Goal: Task Accomplishment & Management: Use online tool/utility

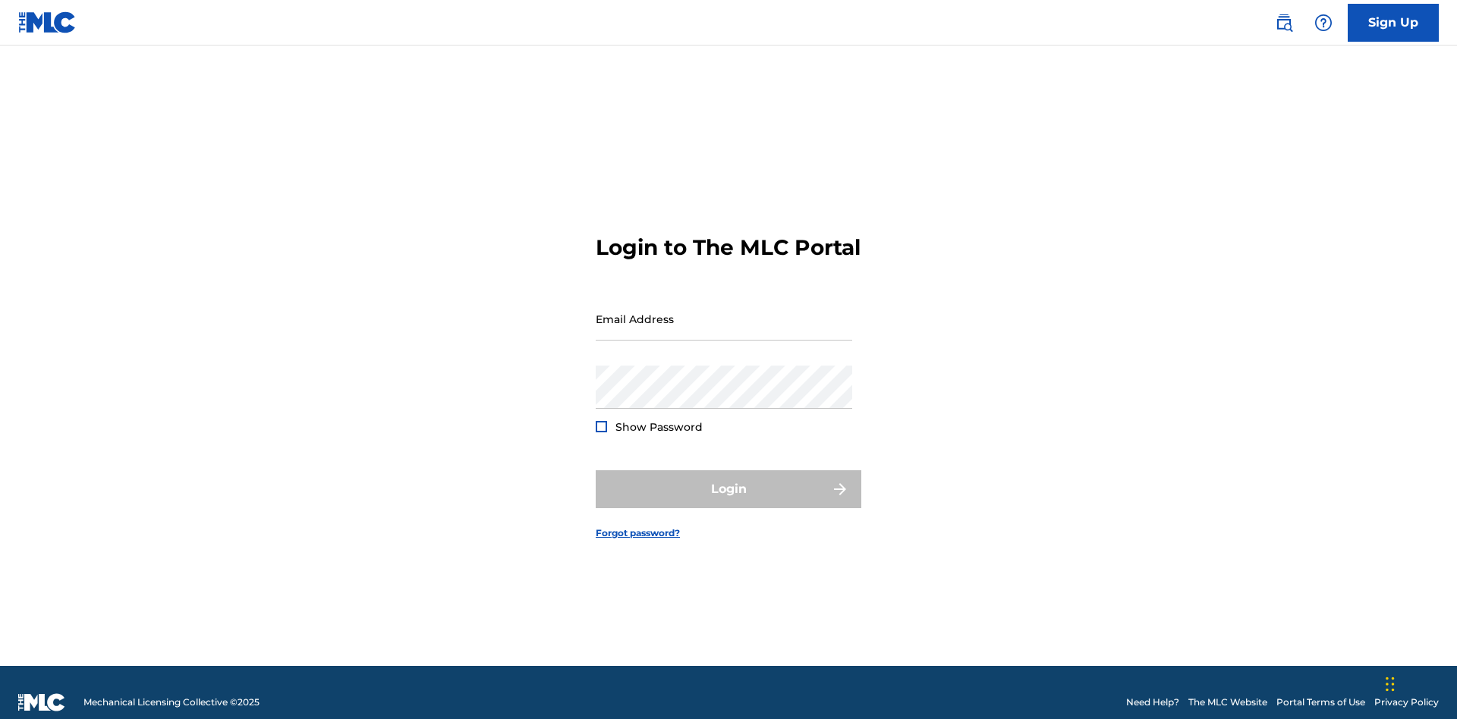
scroll to position [20, 0]
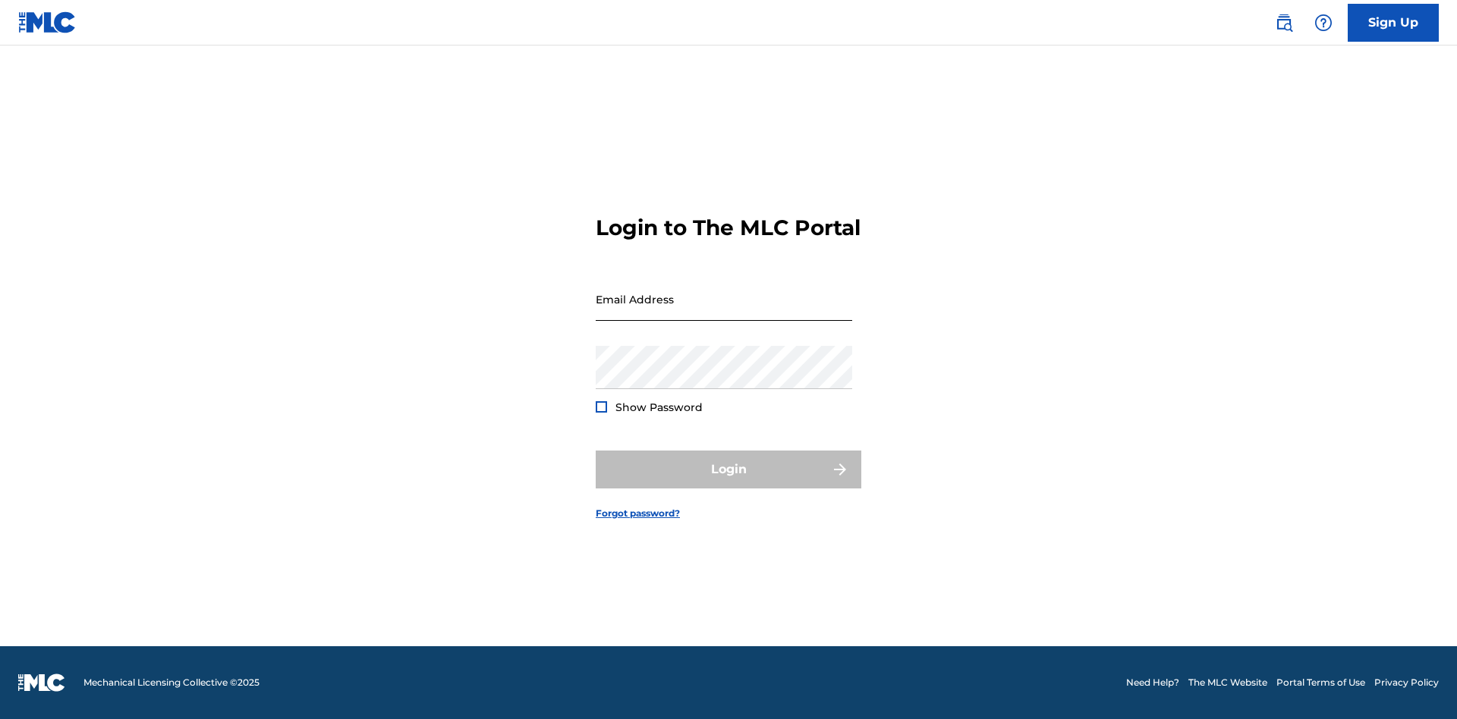
click at [724, 312] on input "Email Address" at bounding box center [724, 299] width 257 height 43
type input "[EMAIL_ADDRESS][DOMAIN_NAME]"
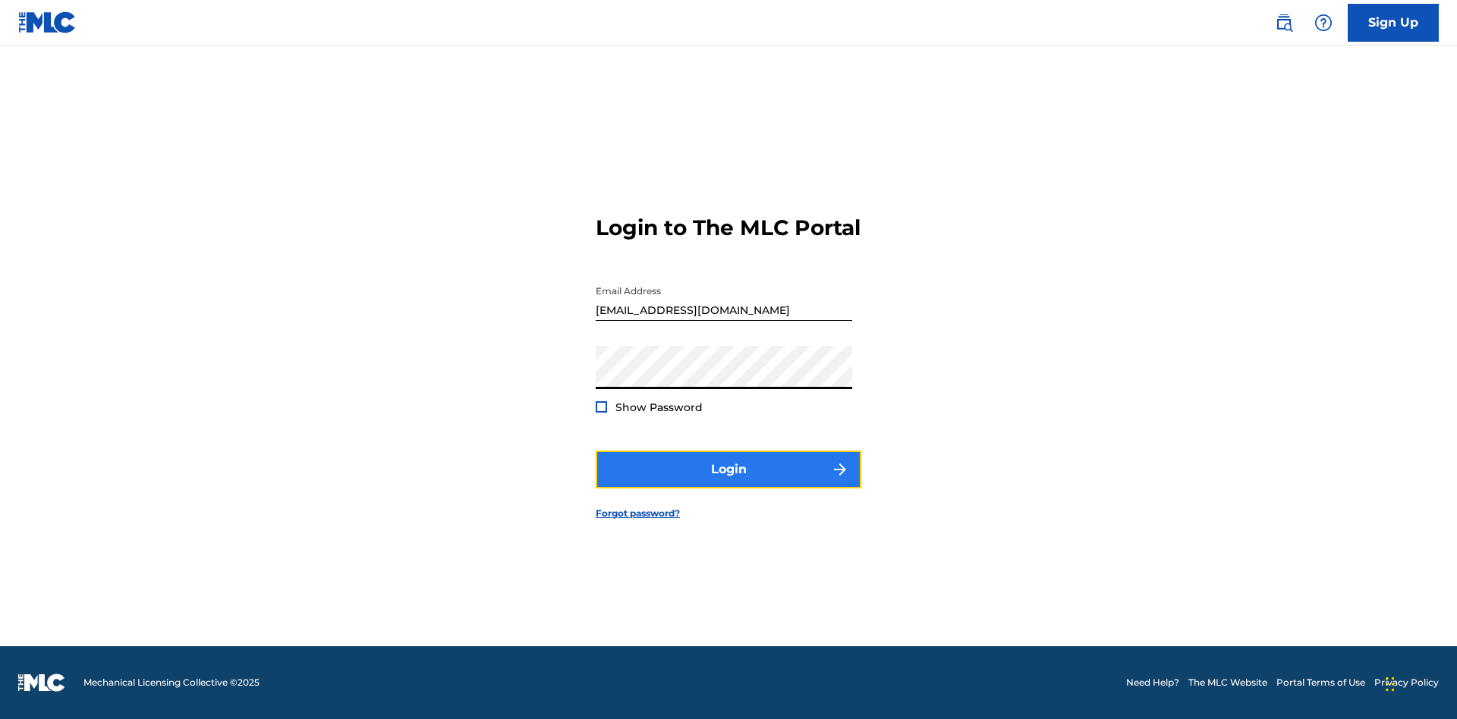
click at [729, 483] on button "Login" at bounding box center [729, 470] width 266 height 38
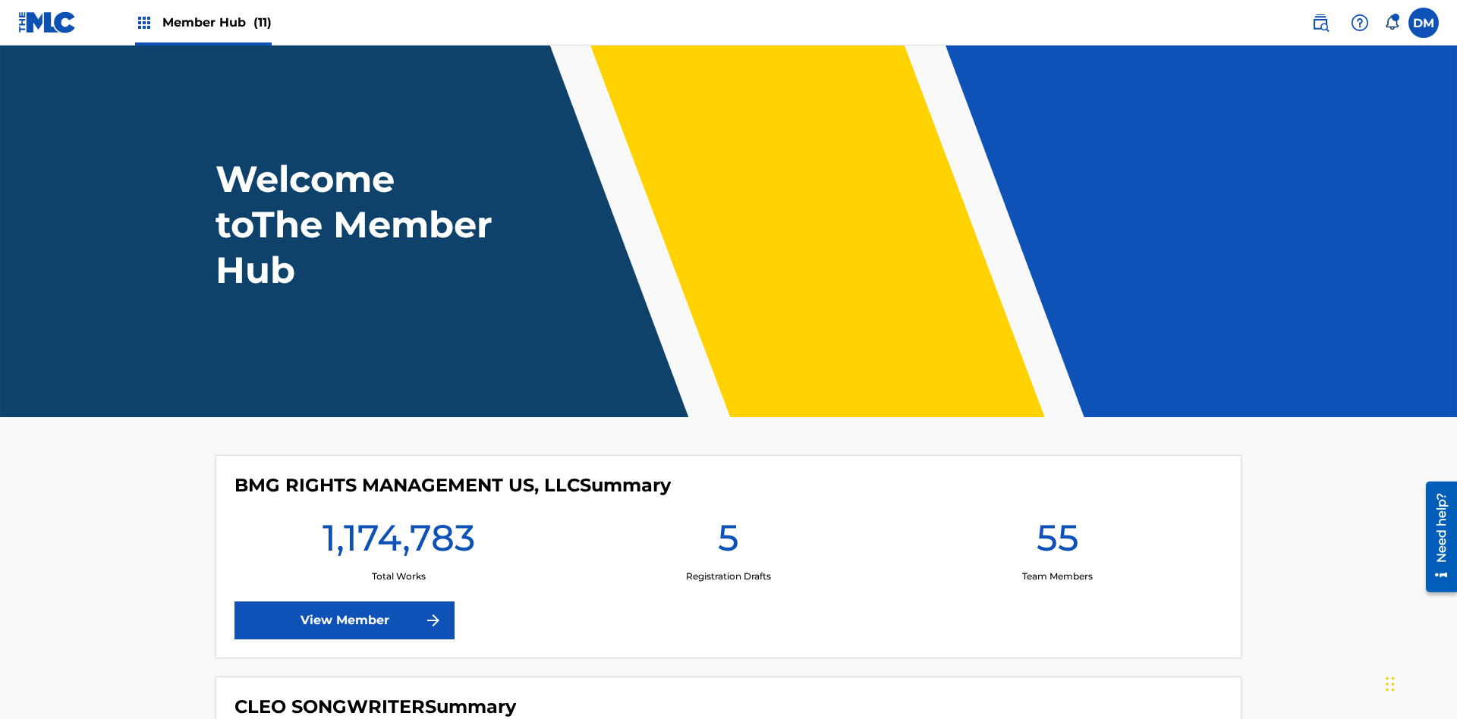
scroll to position [65, 0]
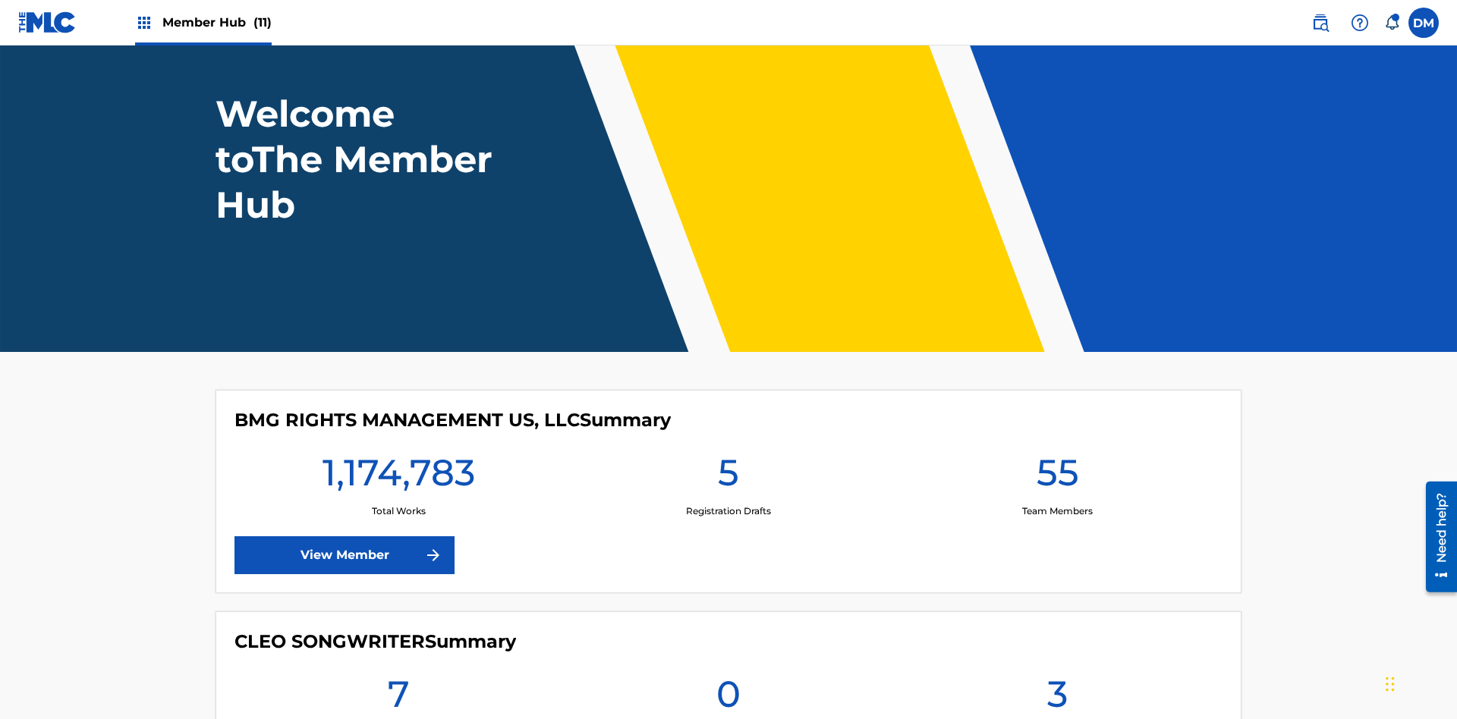
click at [216, 22] on span "Member Hub (11)" at bounding box center [216, 22] width 109 height 17
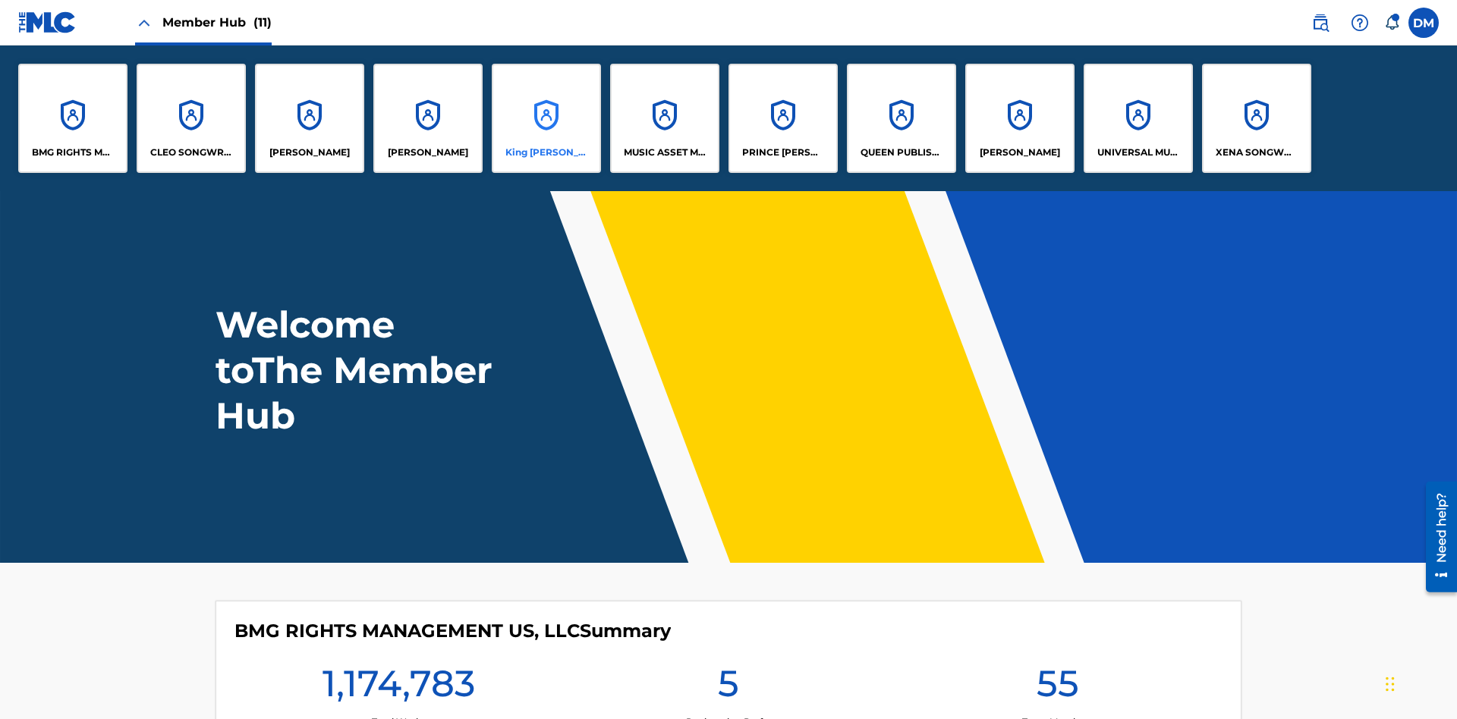
click at [546, 153] on p "King McTesterson" at bounding box center [546, 153] width 83 height 14
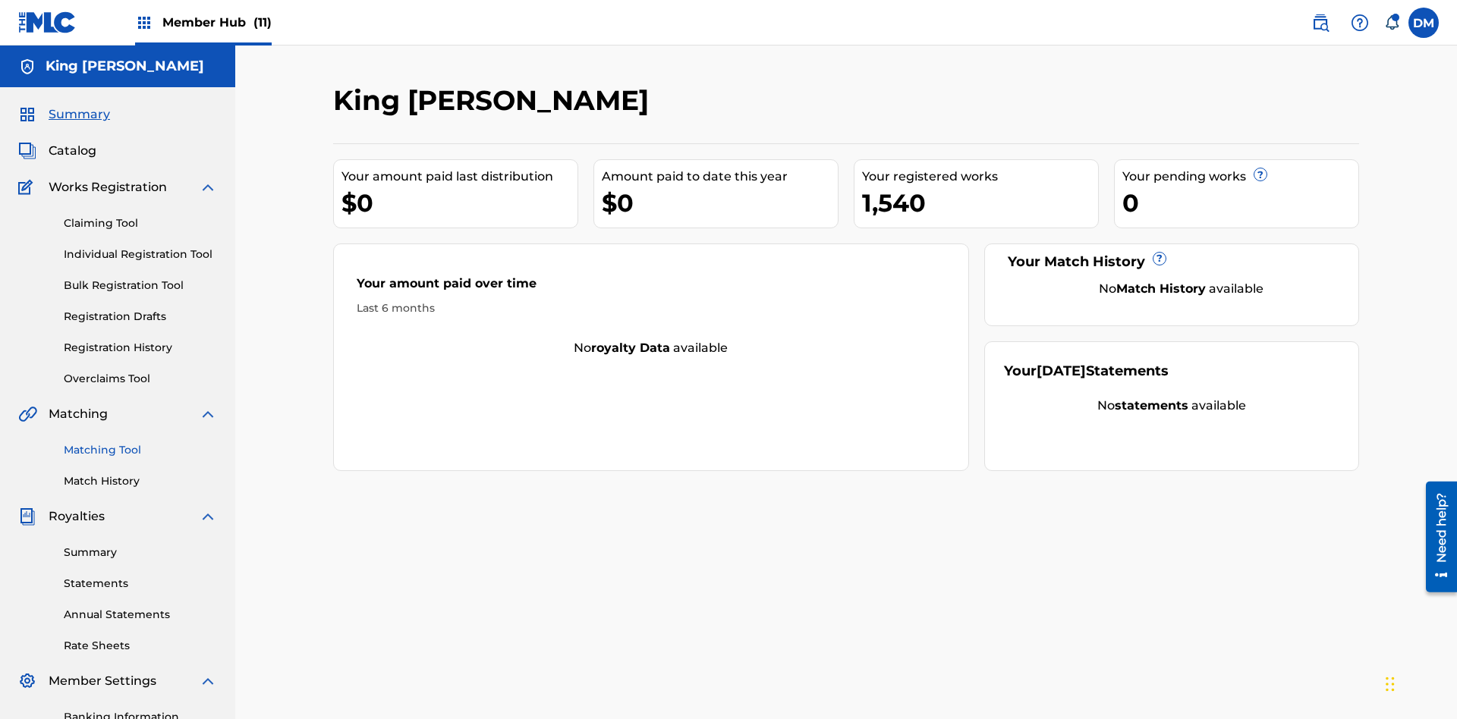
click at [140, 442] on link "Matching Tool" at bounding box center [140, 450] width 153 height 16
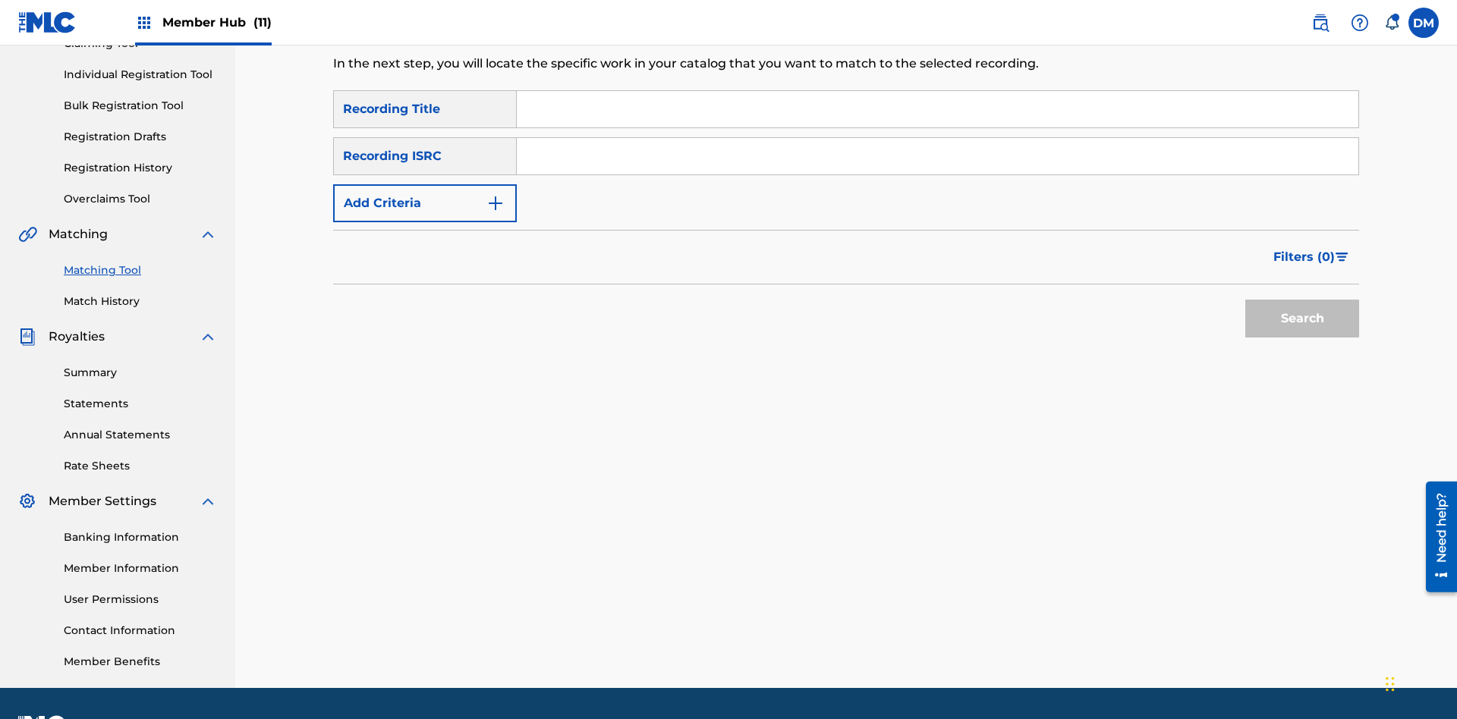
click at [937, 109] on input "Search Form" at bounding box center [938, 109] width 842 height 36
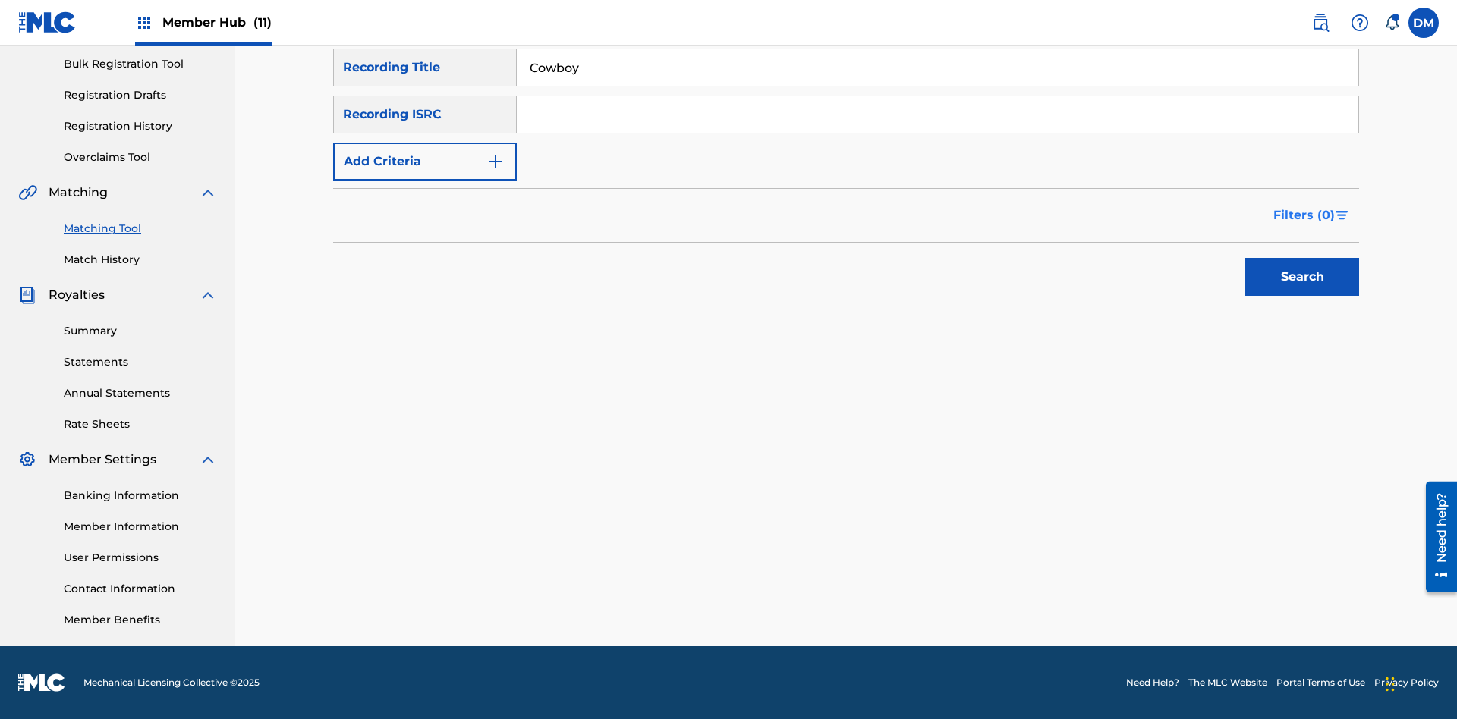
type input "Cowboy"
click at [1305, 216] on span "Filters ( 0 )" at bounding box center [1303, 215] width 61 height 18
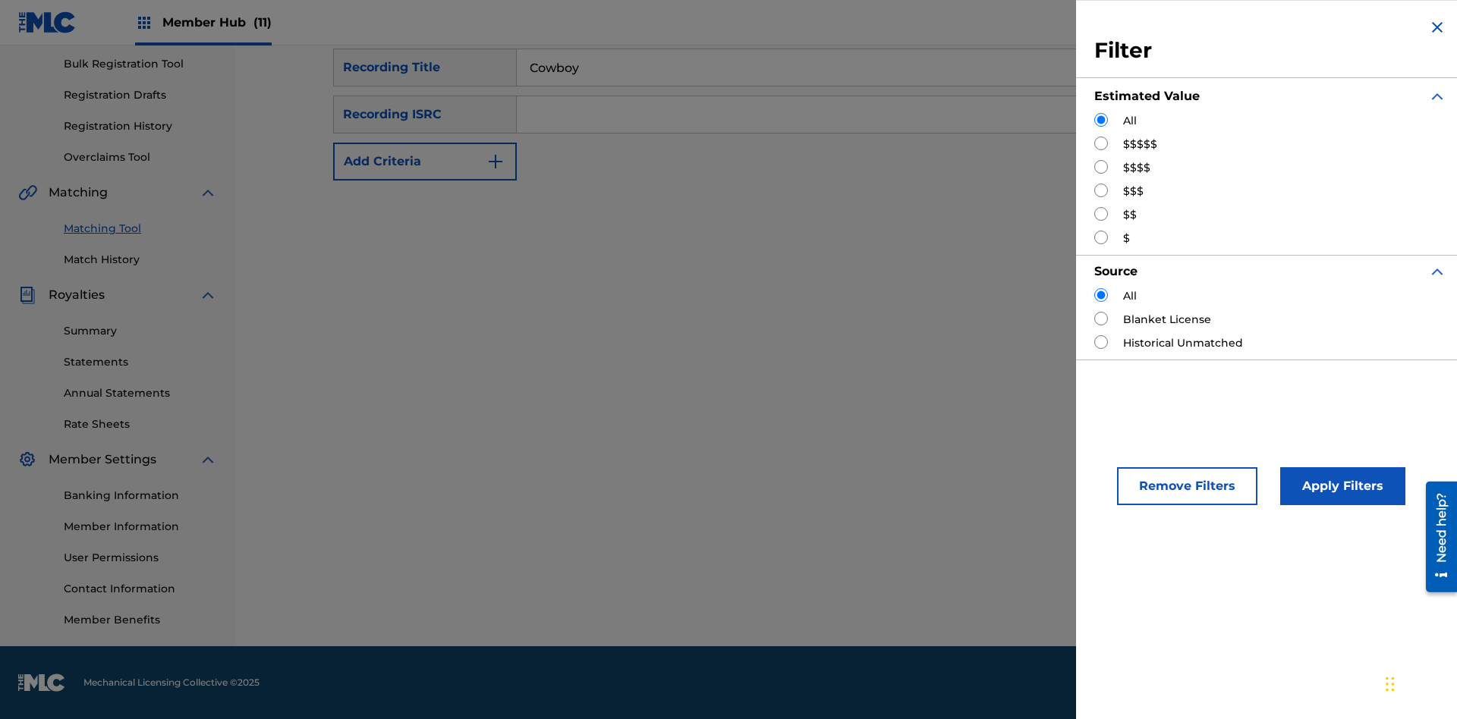
click at [1101, 143] on input "Search Form" at bounding box center [1101, 144] width 14 height 14
radio input "true"
click at [1340, 486] on button "Apply Filters" at bounding box center [1342, 486] width 125 height 38
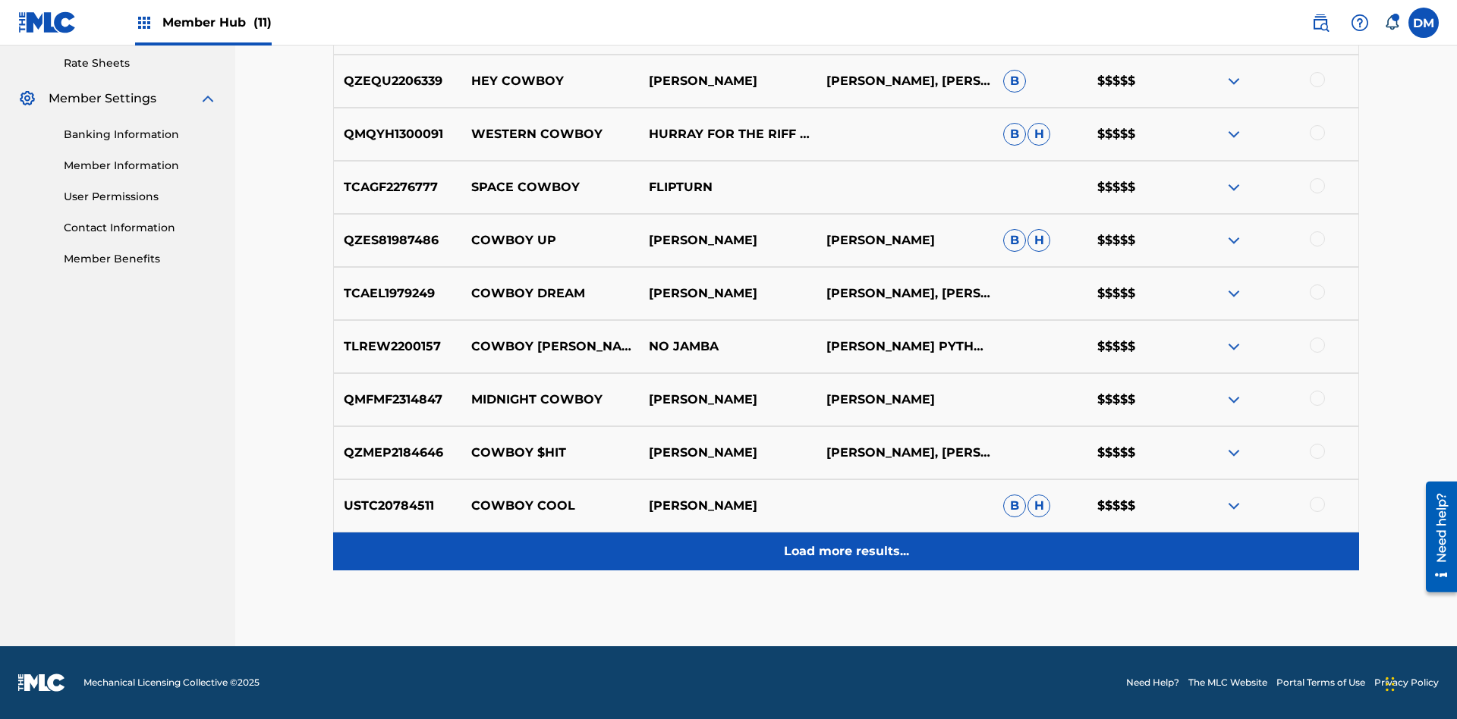
click at [845, 552] on p "Load more results..." at bounding box center [846, 552] width 125 height 18
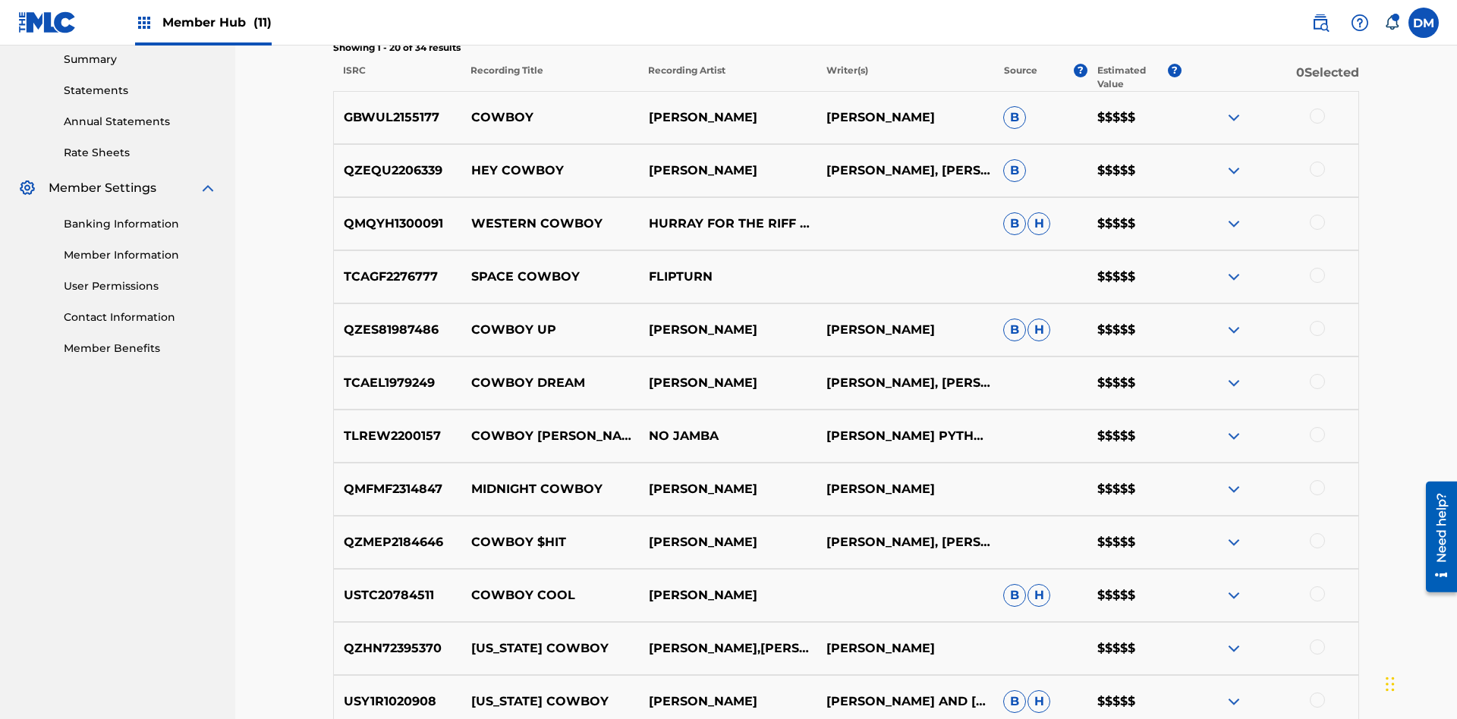
scroll to position [511, 0]
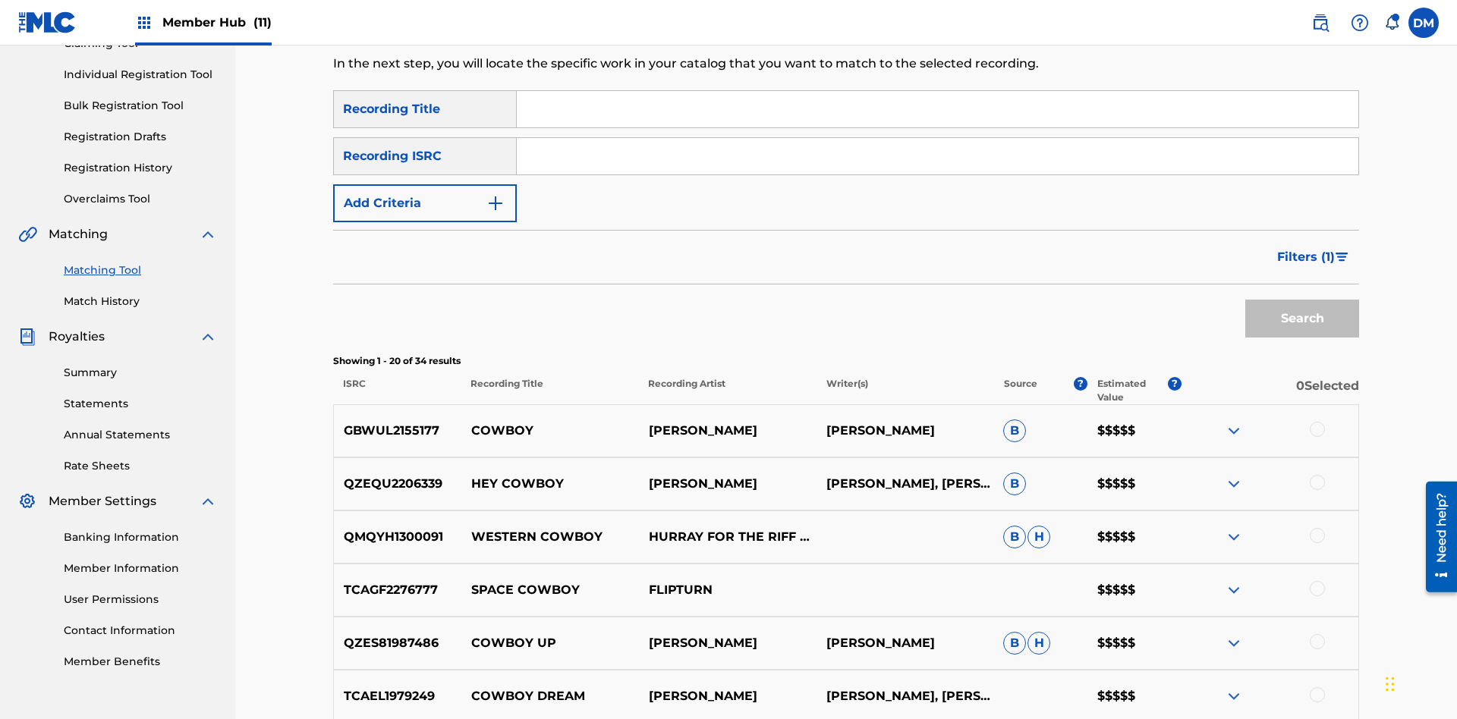
click at [937, 109] on input "Search Form" at bounding box center [938, 109] width 842 height 36
type input "Hocus Pocus"
click at [1305, 248] on span "Filters ( 1 )" at bounding box center [1306, 257] width 58 height 18
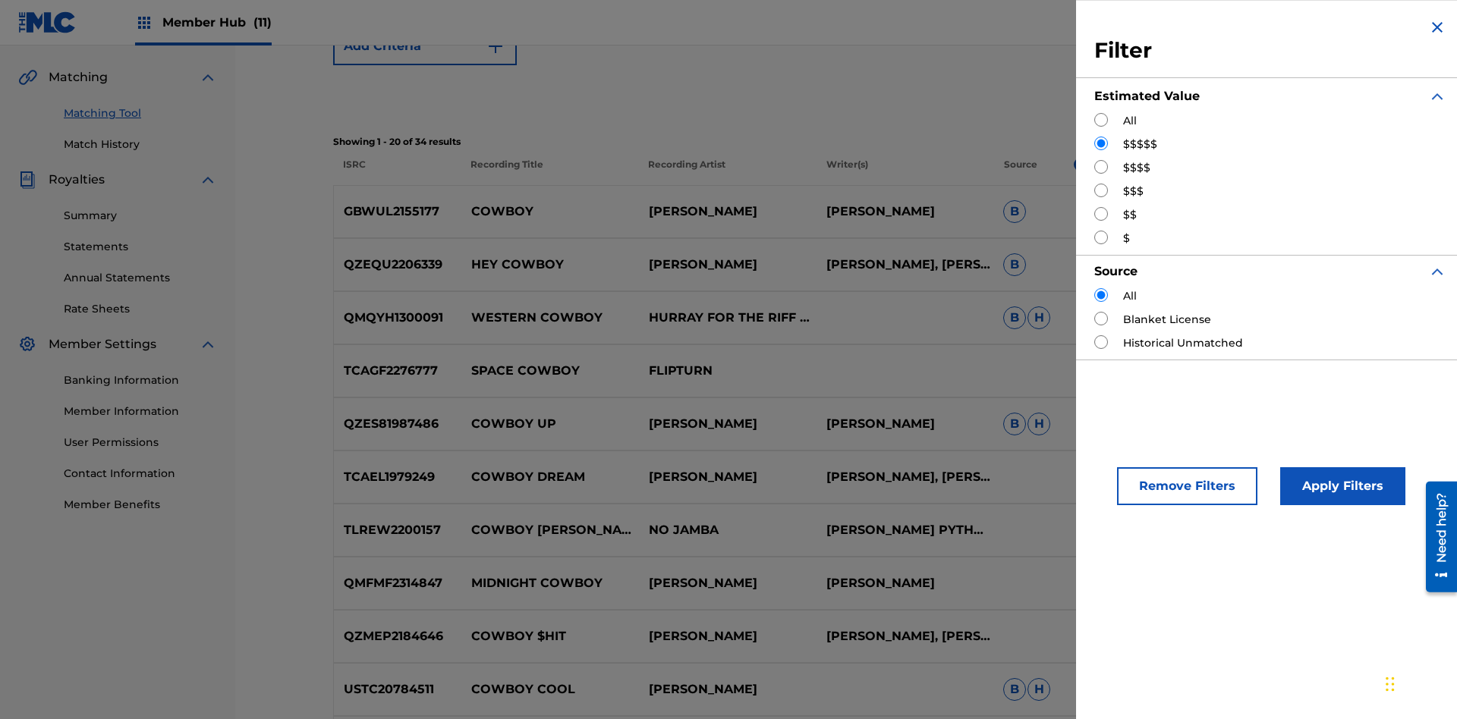
click at [1101, 167] on input "Search Form" at bounding box center [1101, 167] width 14 height 14
radio input "true"
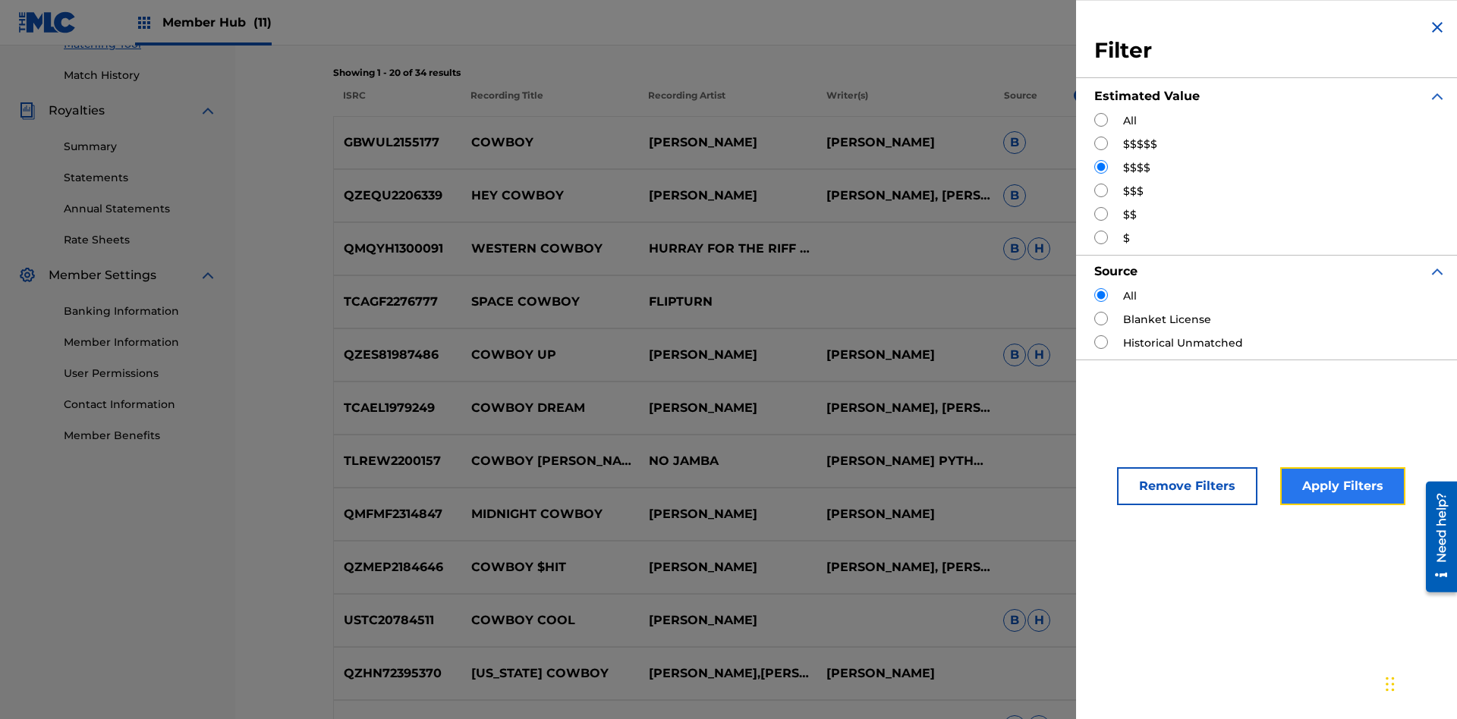
click at [1340, 486] on button "Apply Filters" at bounding box center [1342, 486] width 125 height 38
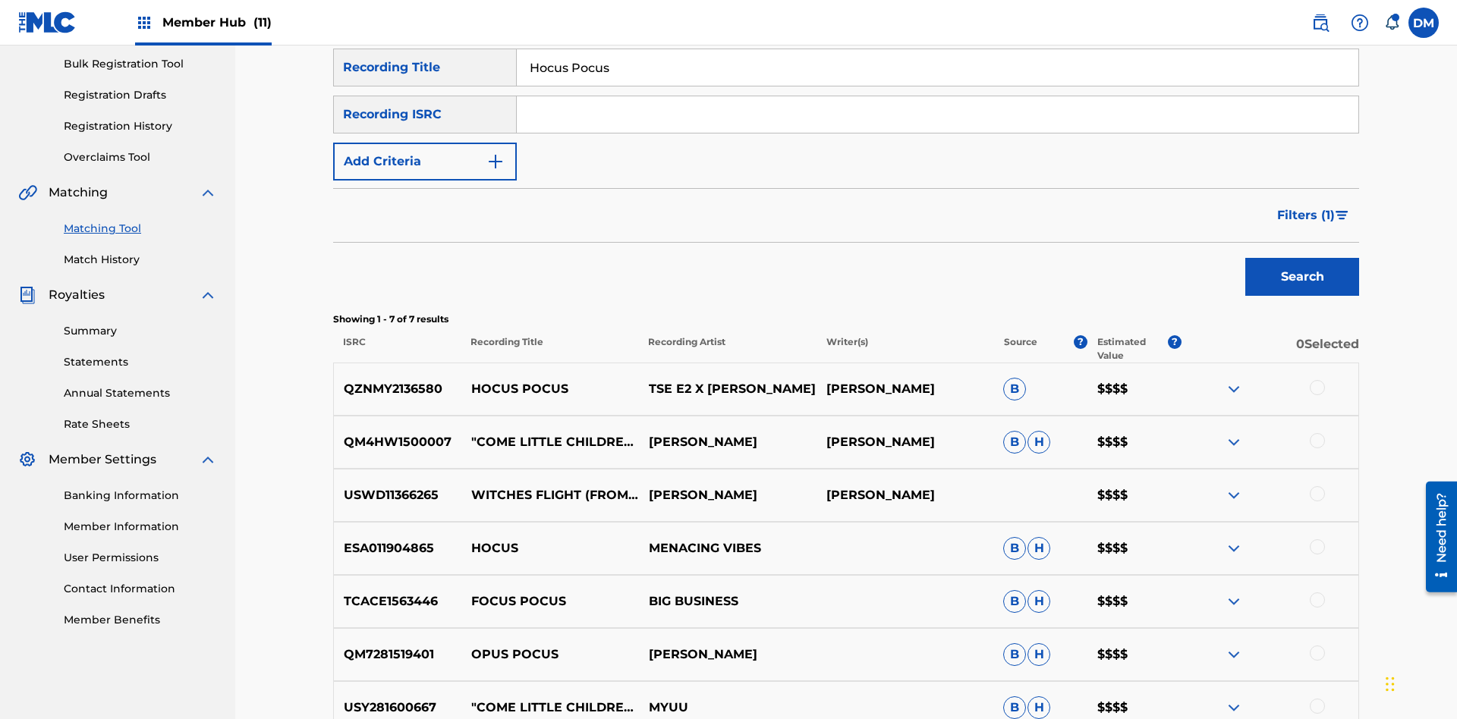
scroll to position [386, 0]
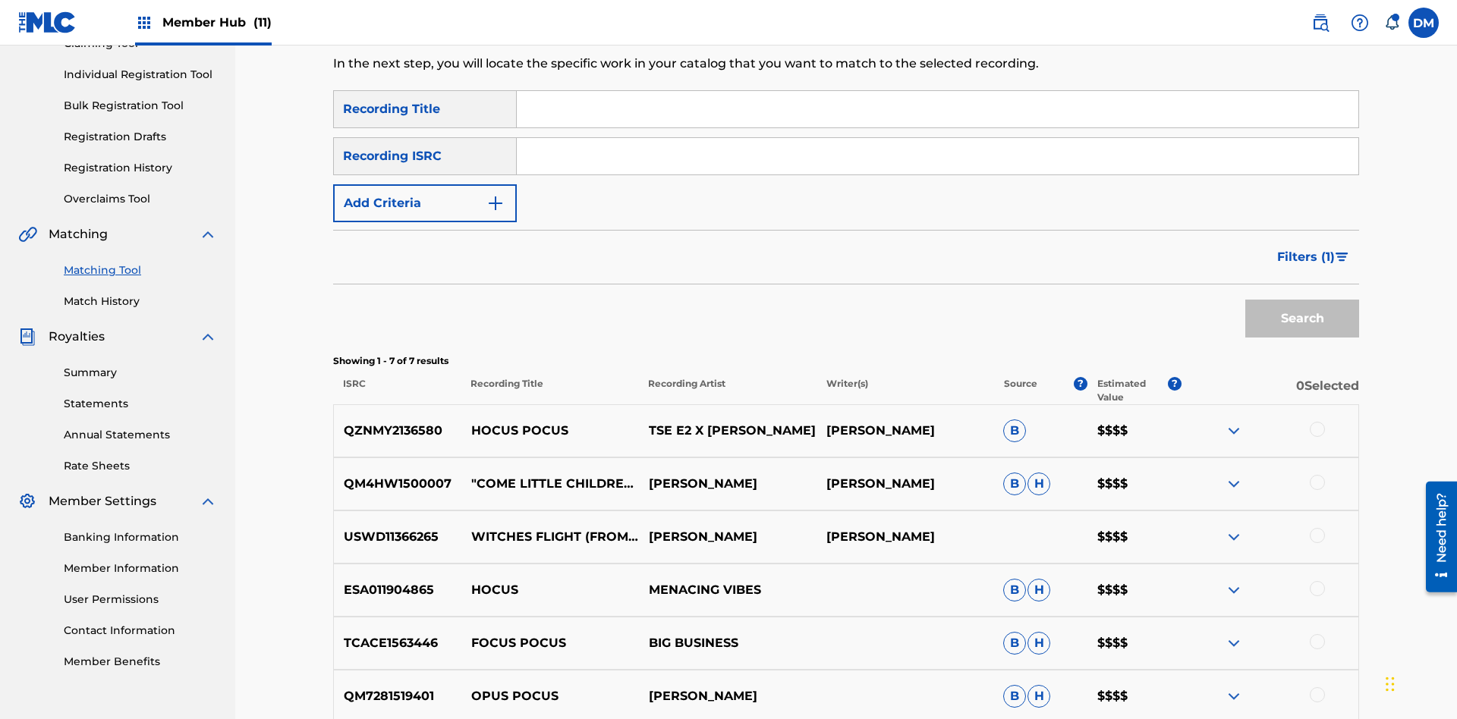
click at [937, 109] on input "Search Form" at bounding box center [938, 109] width 842 height 36
type input "Milenko"
click at [1305, 248] on span "Filters ( 1 )" at bounding box center [1306, 257] width 58 height 18
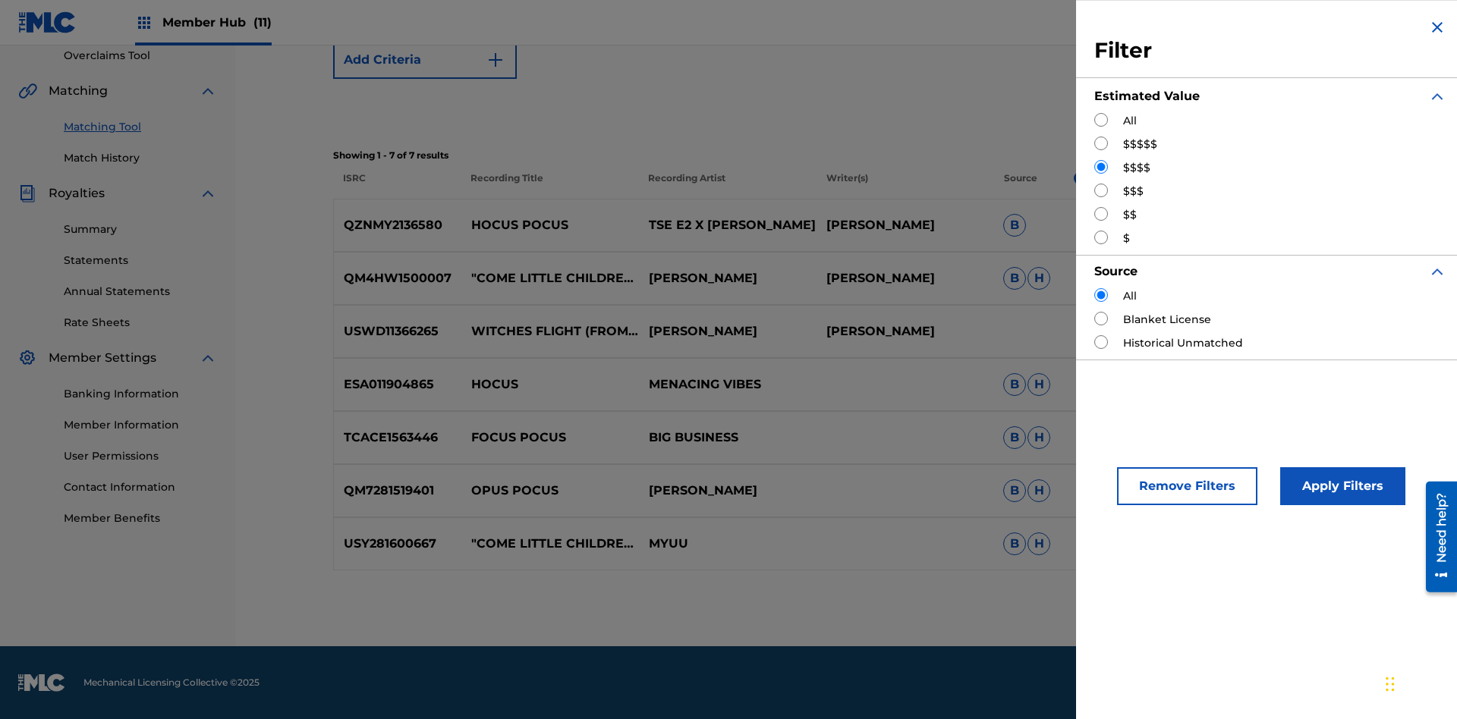
click at [1101, 190] on input "Search Form" at bounding box center [1101, 191] width 14 height 14
radio input "true"
click at [1340, 486] on button "Apply Filters" at bounding box center [1342, 486] width 125 height 38
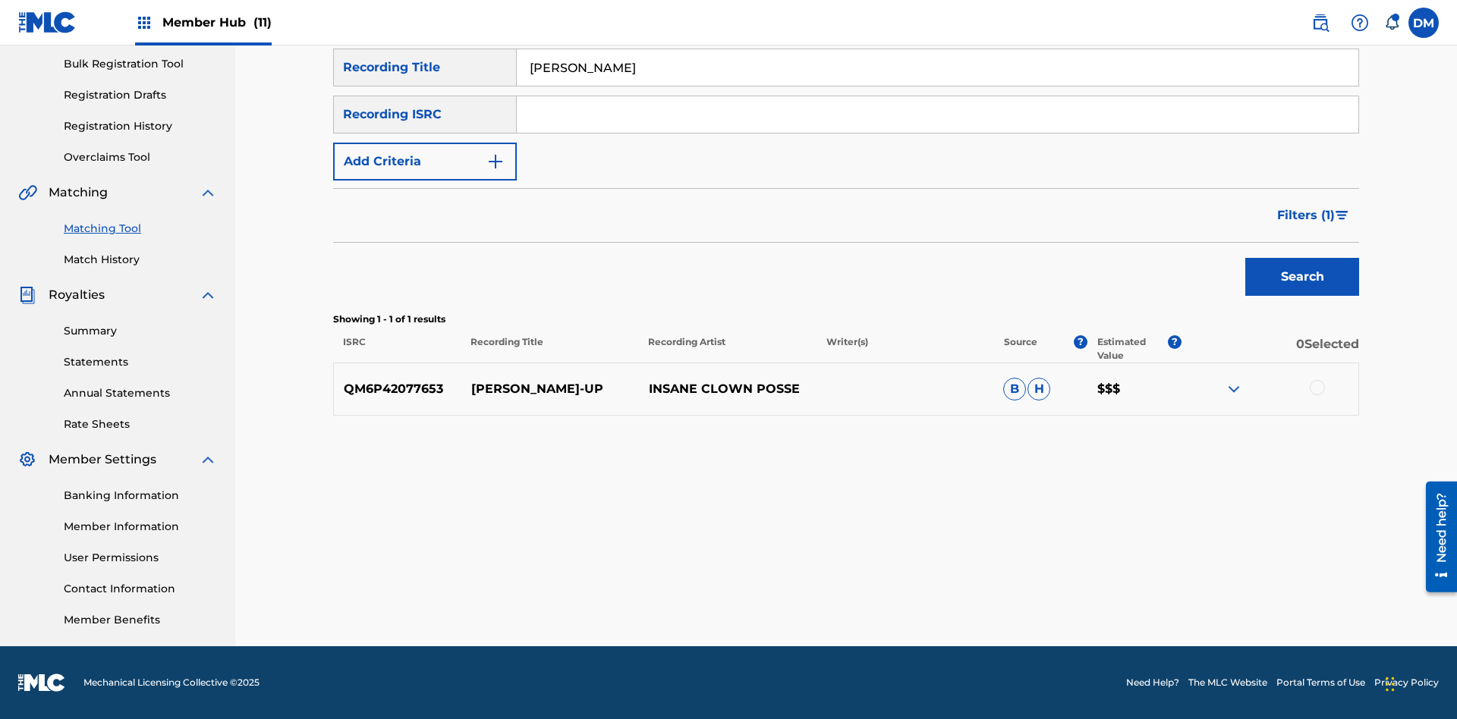
click at [937, 86] on input "Milenko" at bounding box center [938, 67] width 842 height 36
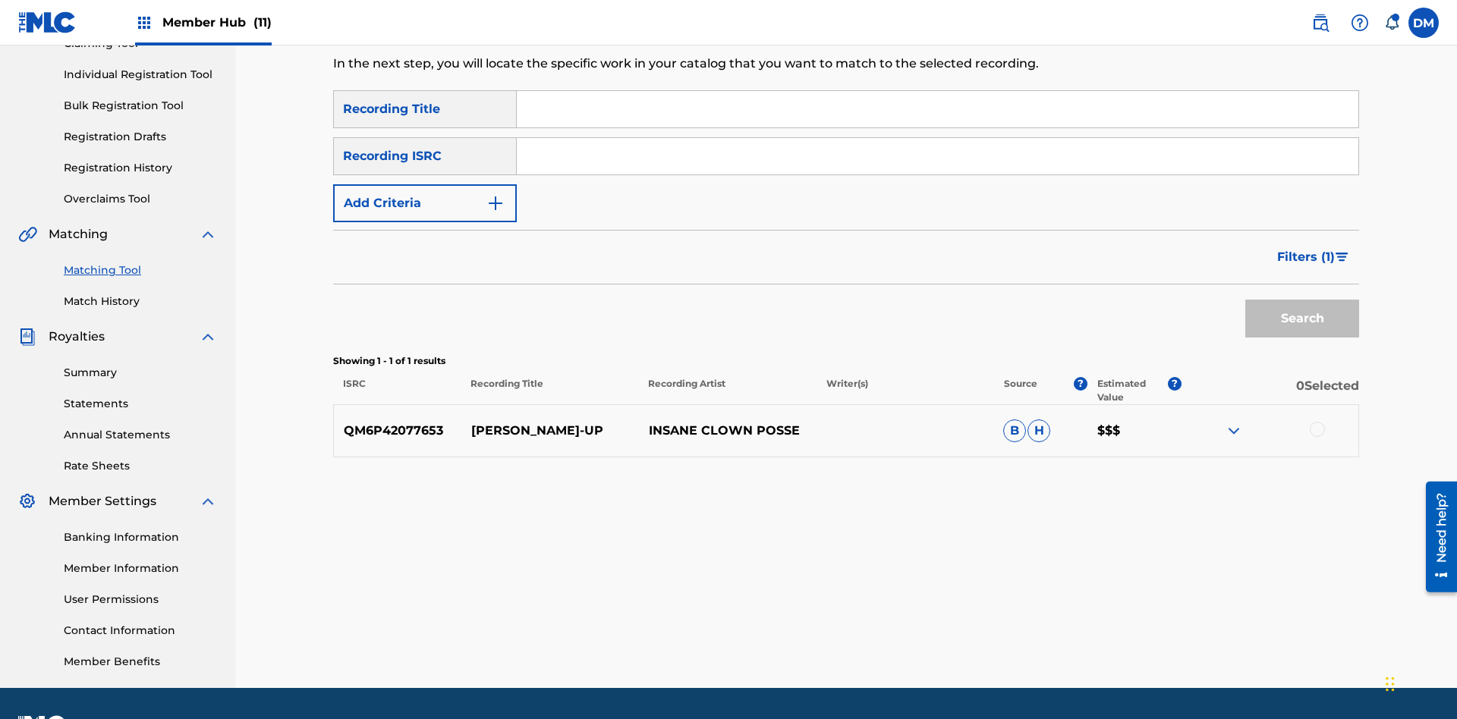
click at [937, 109] on input "Search Form" at bounding box center [938, 109] width 842 height 36
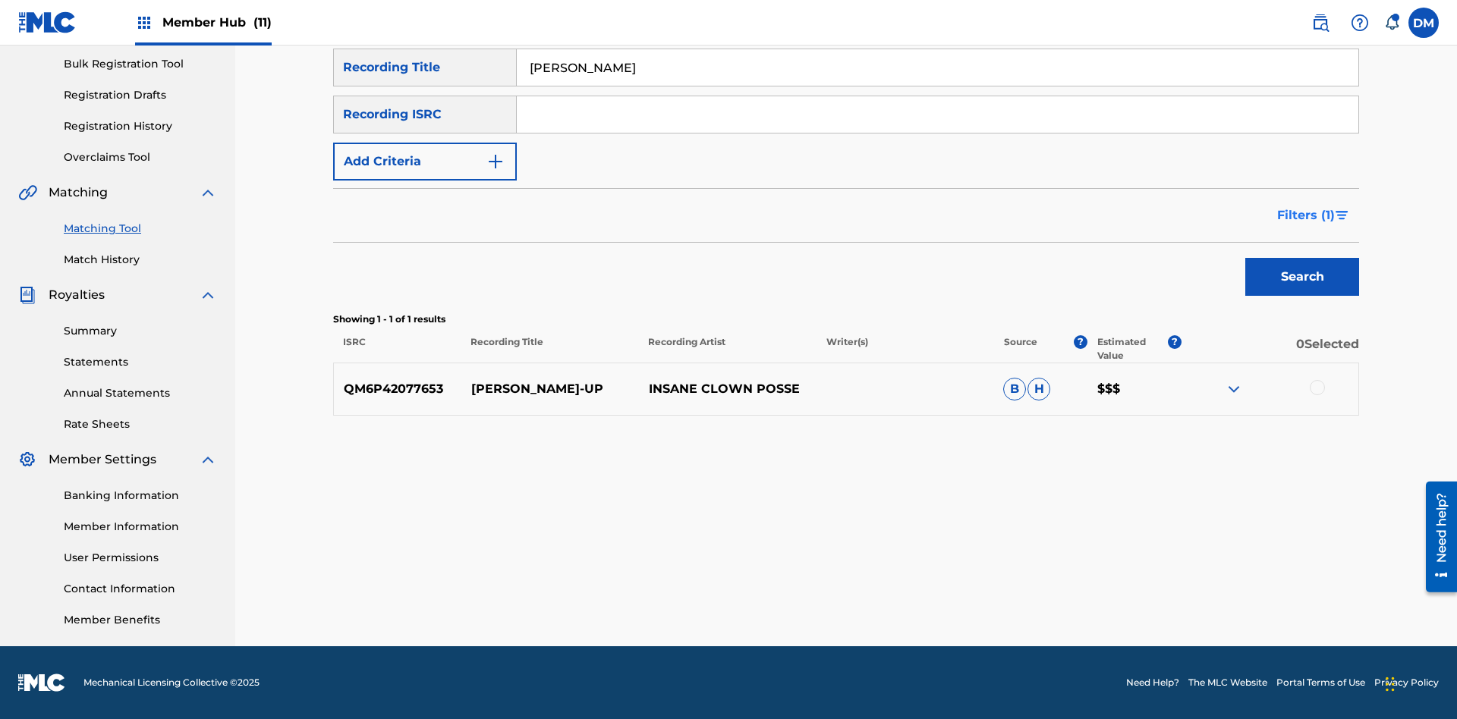
type input "Milenko"
click at [1305, 216] on span "Filters ( 1 )" at bounding box center [1306, 215] width 58 height 18
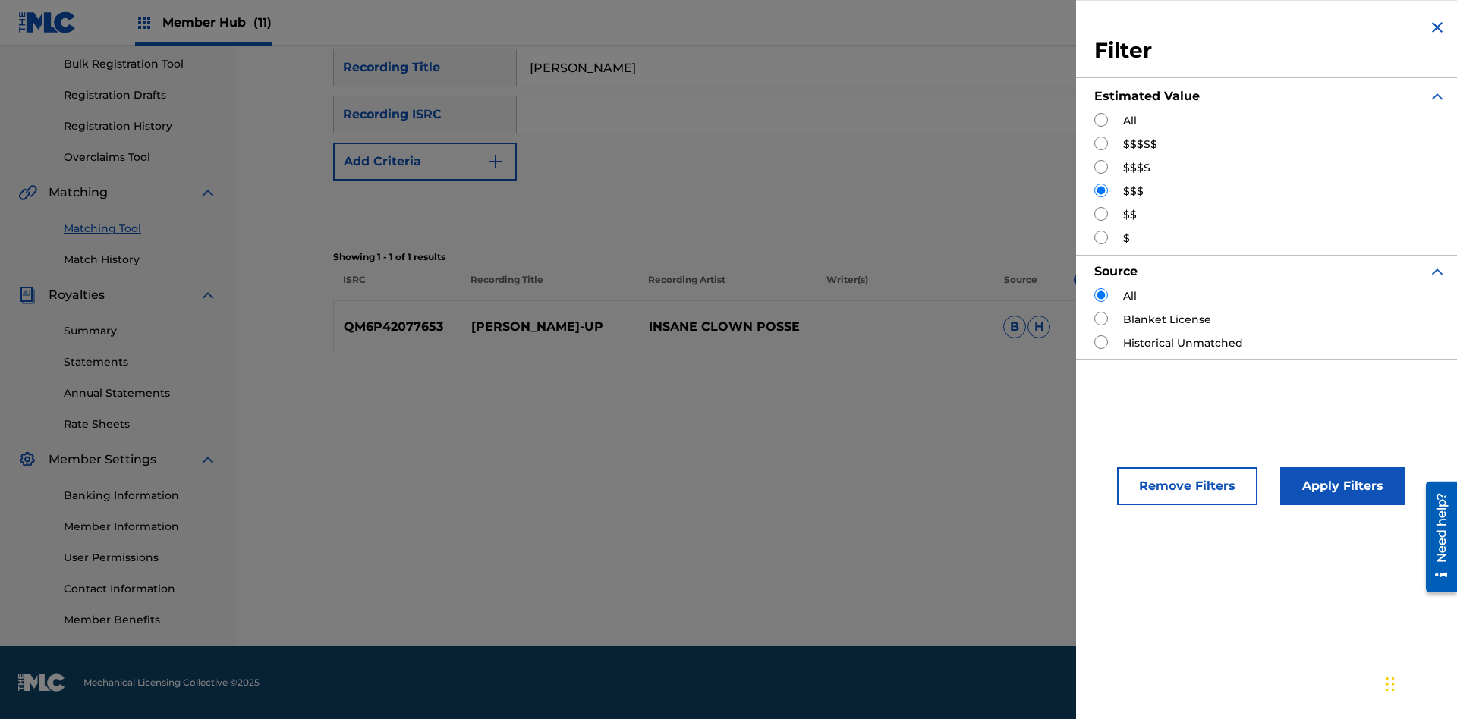
click at [1101, 214] on input "Search Form" at bounding box center [1101, 214] width 14 height 14
radio input "true"
click at [1340, 486] on button "Apply Filters" at bounding box center [1342, 486] width 125 height 38
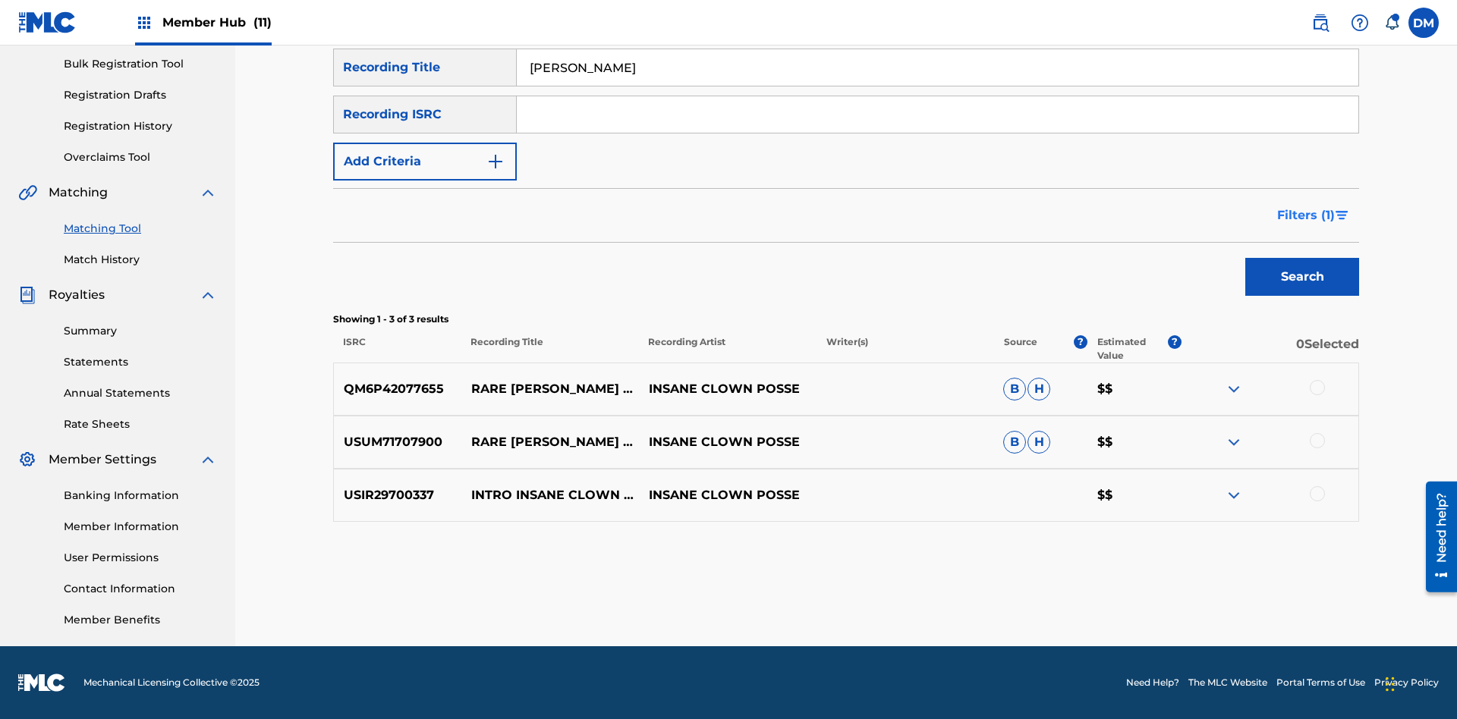
click at [937, 86] on input "Milenko" at bounding box center [938, 67] width 842 height 36
click at [937, 86] on input "Search Form" at bounding box center [938, 67] width 842 height 36
type input "Milenko"
click at [1305, 216] on span "Filters ( 1 )" at bounding box center [1306, 215] width 58 height 18
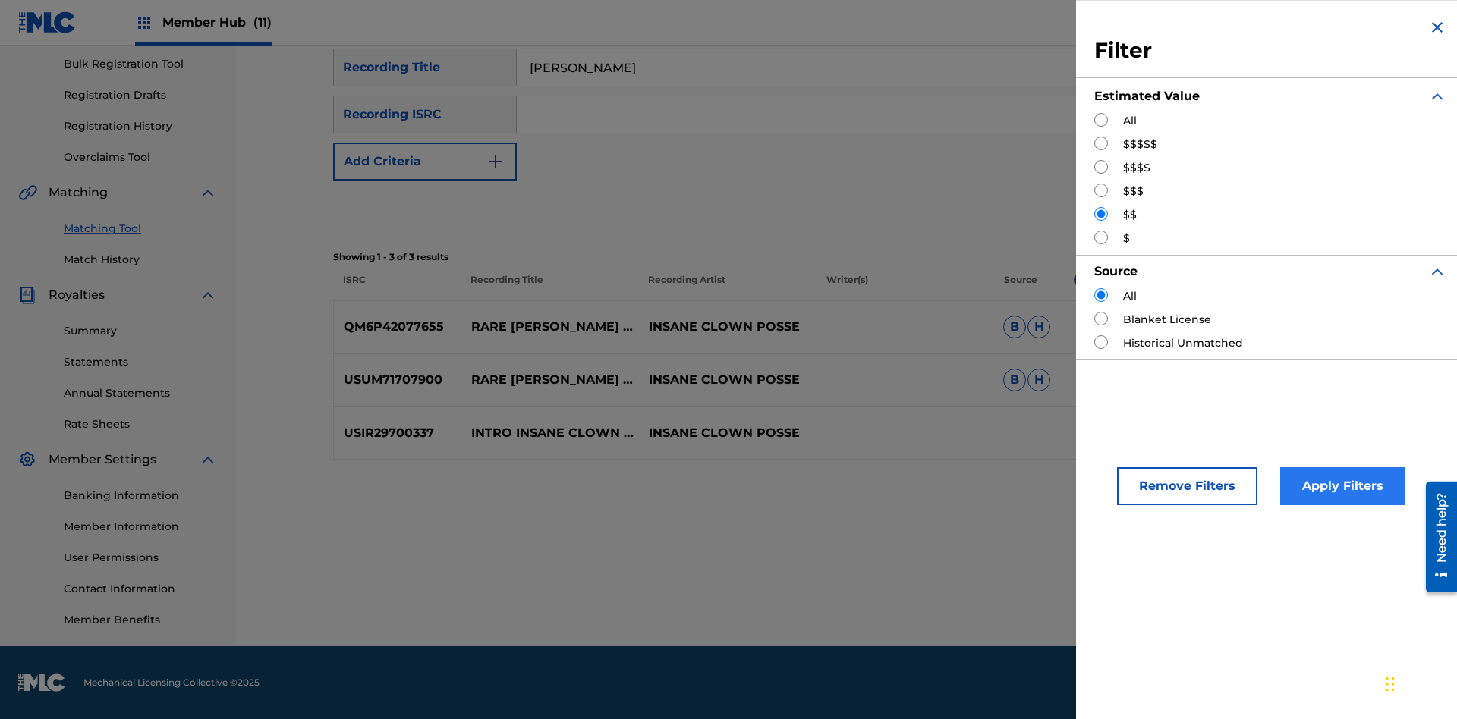
click at [1101, 238] on input "Search Form" at bounding box center [1101, 238] width 14 height 14
click at [1340, 486] on button "Apply Filters" at bounding box center [1342, 486] width 125 height 38
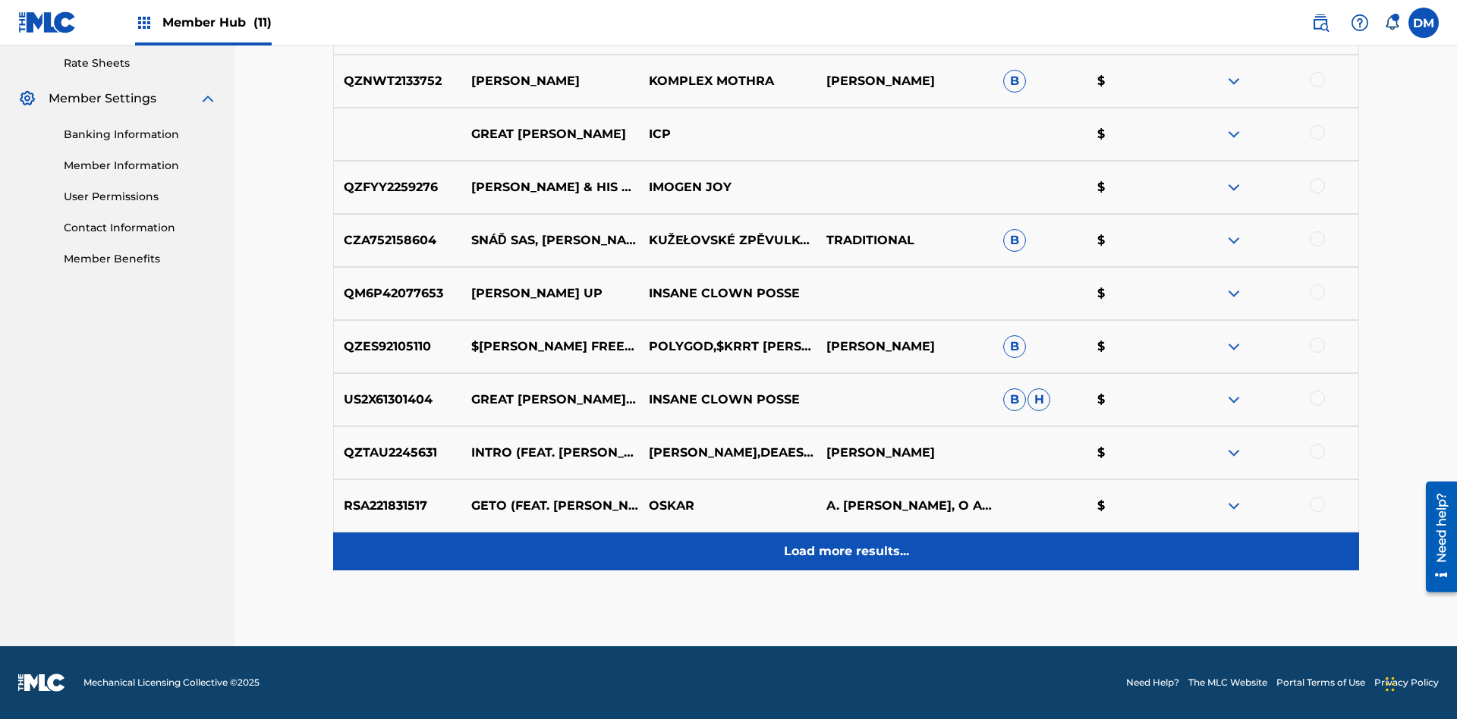
click at [845, 552] on p "Load more results..." at bounding box center [846, 552] width 125 height 18
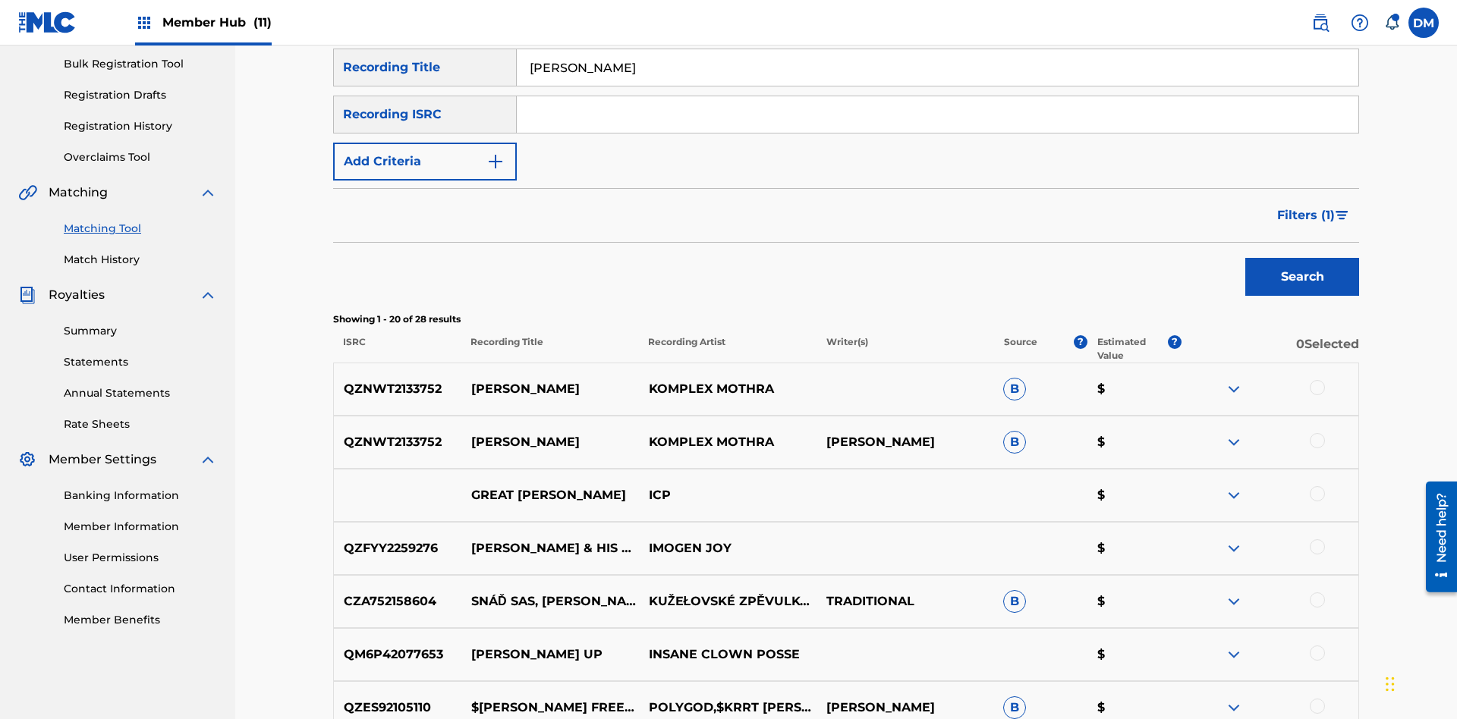
scroll to position [511, 0]
